Goal: Information Seeking & Learning: Check status

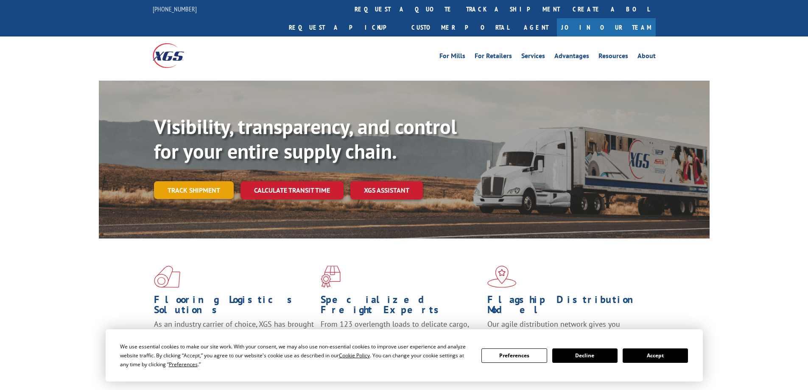
click at [187, 181] on link "Track shipment" at bounding box center [194, 190] width 80 height 18
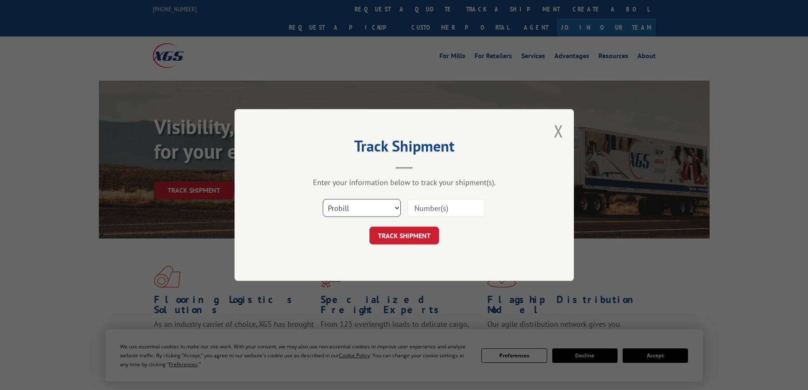
click at [396, 209] on select "Select category... Probill BOL PO" at bounding box center [362, 208] width 78 height 18
select select "po"
click at [323, 199] on select "Select category... Probill BOL PO" at bounding box center [362, 208] width 78 height 18
click at [442, 210] on input at bounding box center [446, 208] width 78 height 18
paste input "294342687"
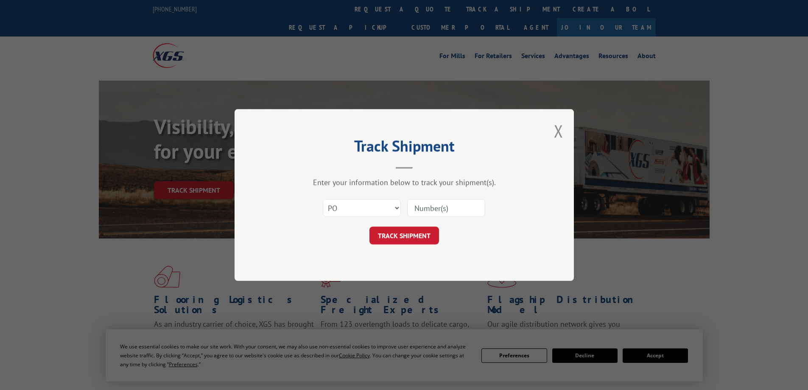
type input "294342687"
click at [402, 237] on button "TRACK SHIPMENT" at bounding box center [405, 236] width 70 height 18
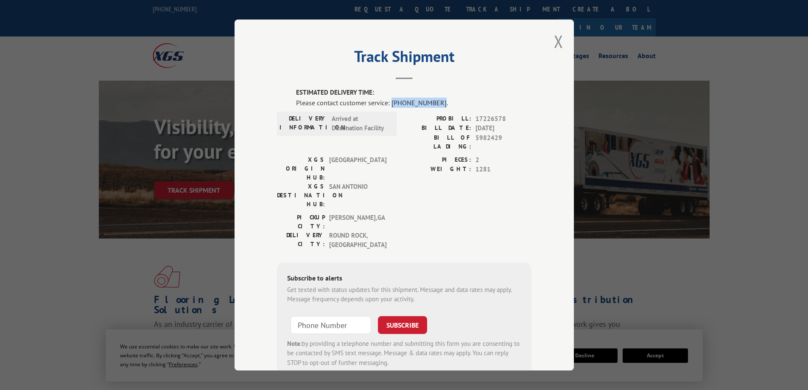
drag, startPoint x: 432, startPoint y: 102, endPoint x: 388, endPoint y: 103, distance: 43.7
click at [388, 103] on div "Please contact customer service: [PHONE_NUMBER]." at bounding box center [413, 103] width 235 height 10
copy div "[PHONE_NUMBER]"
